Goal: Task Accomplishment & Management: Use online tool/utility

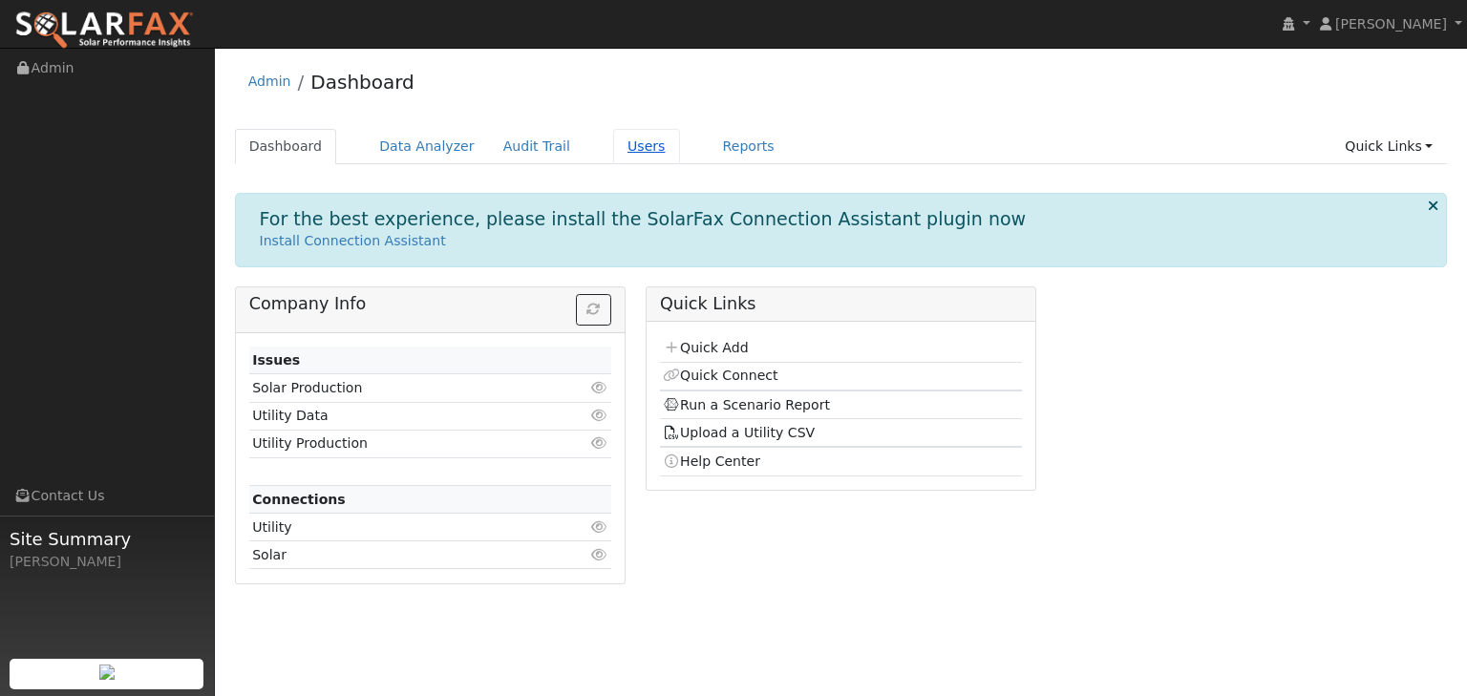
click at [613, 141] on link "Users" at bounding box center [646, 146] width 67 height 35
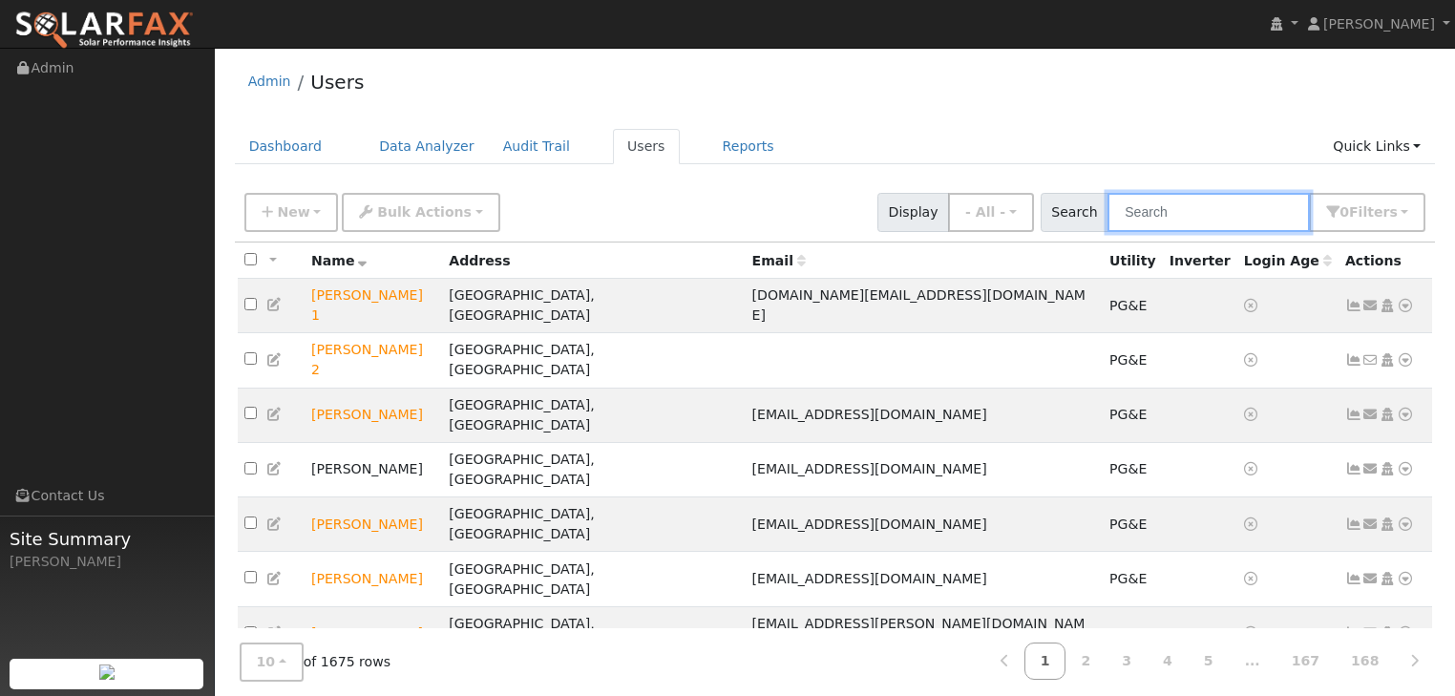
click at [1239, 209] on input "text" at bounding box center [1209, 212] width 202 height 39
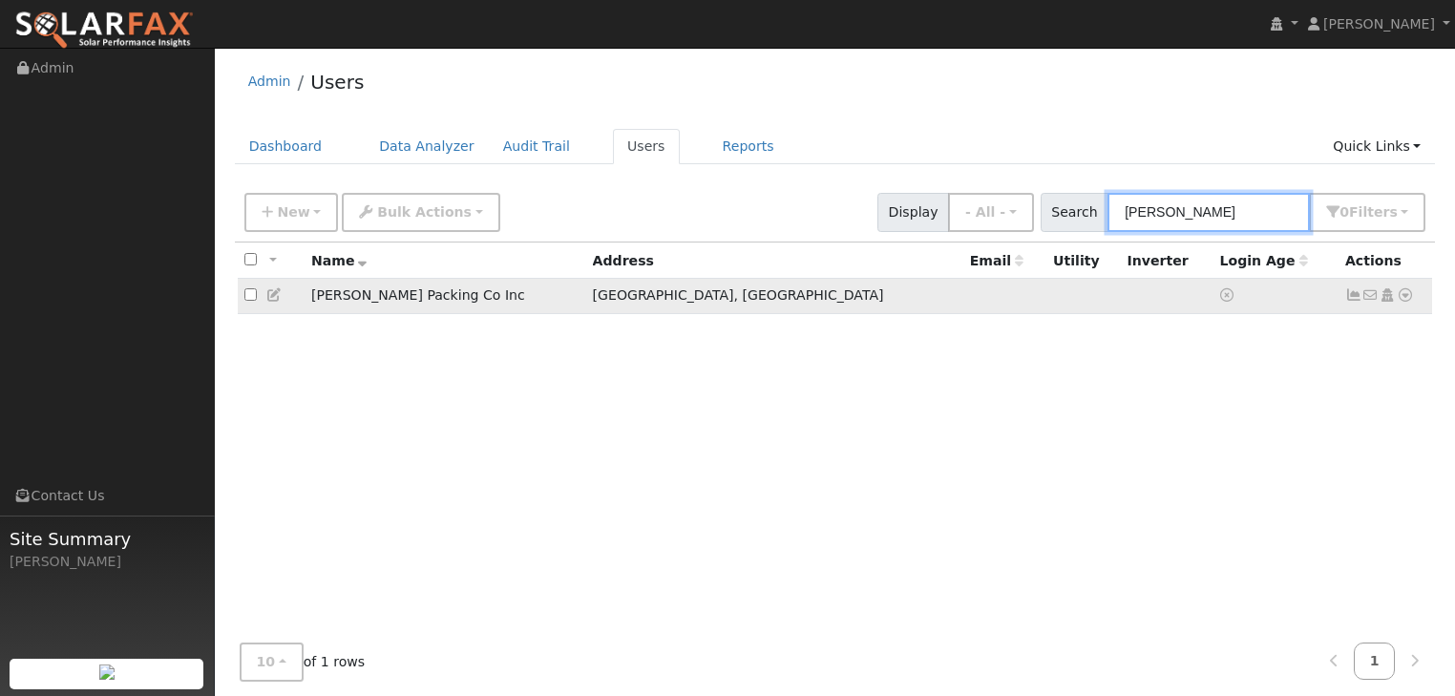
type input "mariani"
click at [1407, 294] on icon at bounding box center [1405, 294] width 17 height 13
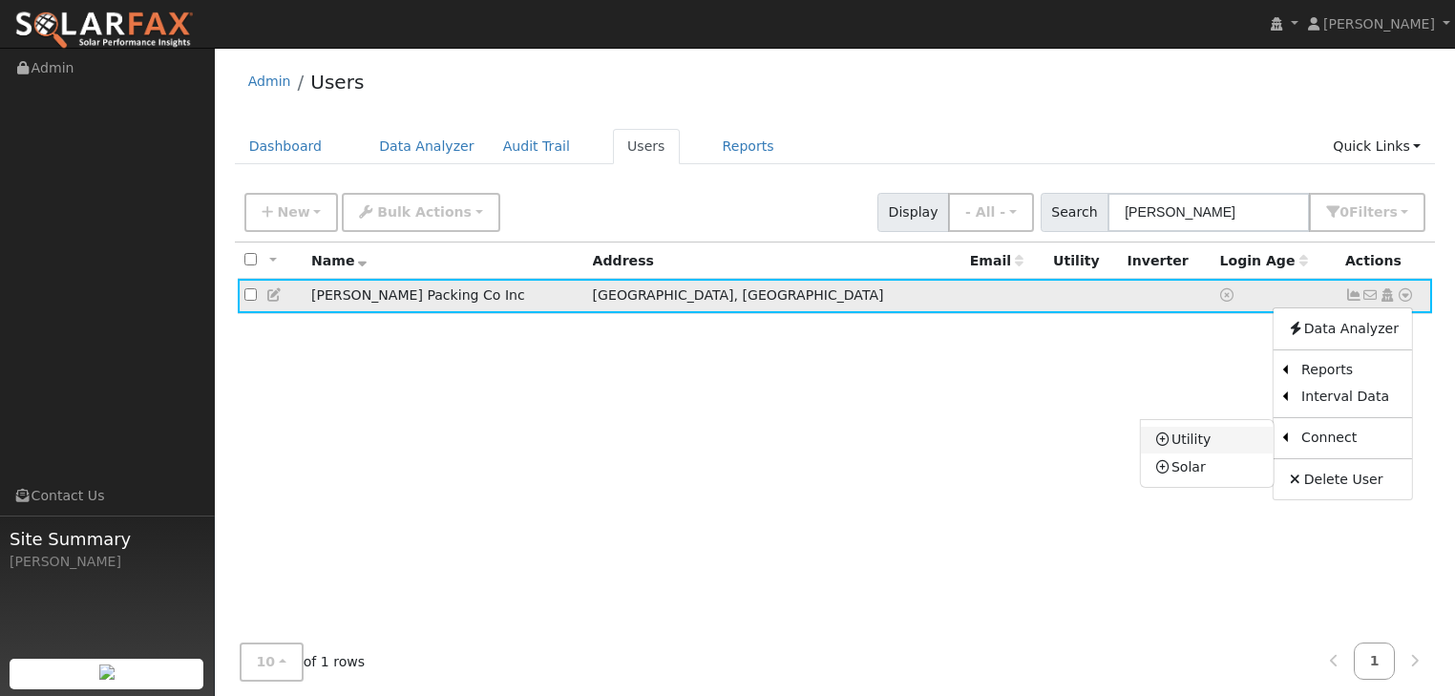
click at [1184, 434] on link "Utility" at bounding box center [1207, 440] width 133 height 27
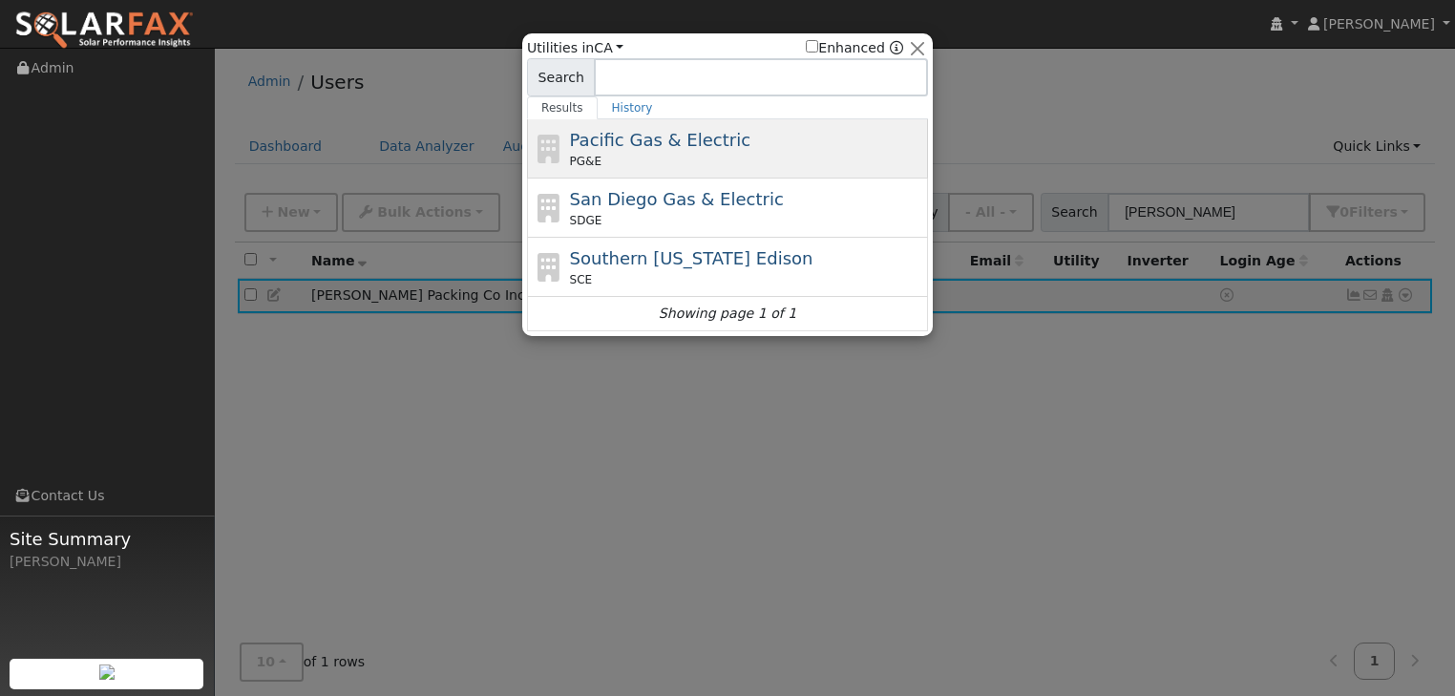
click at [637, 153] on div "PG&E" at bounding box center [747, 161] width 354 height 17
